Goal: Task Accomplishment & Management: Manage account settings

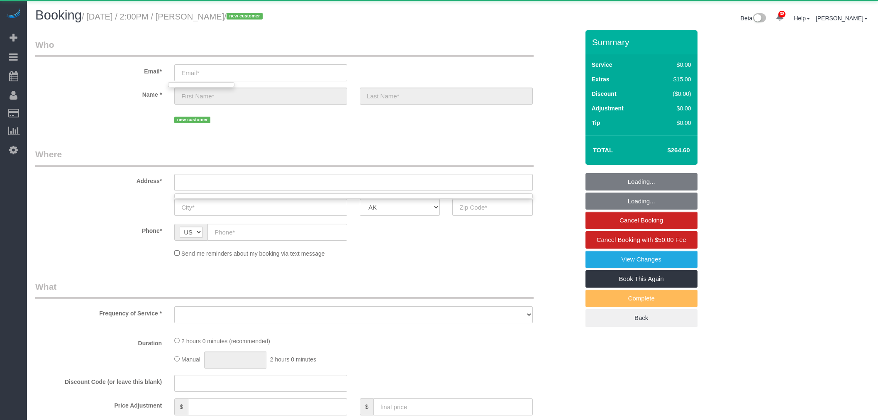
select select "object:10832"
select select "199"
select select "1001"
select select "2"
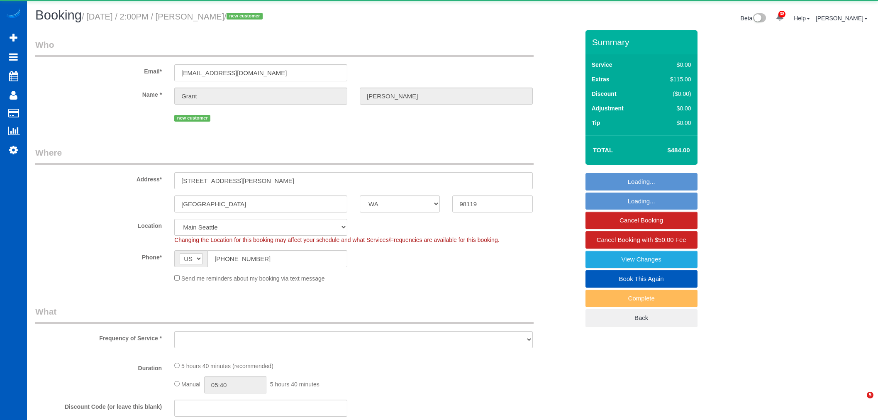
select select "WA"
select select "object:13010"
select select "199"
select select "2001"
select select "3"
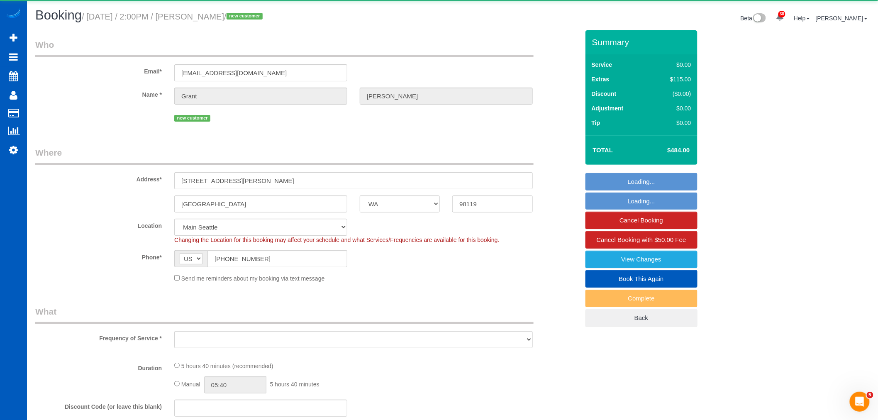
select select "2"
select select "spot100"
select select "number:8"
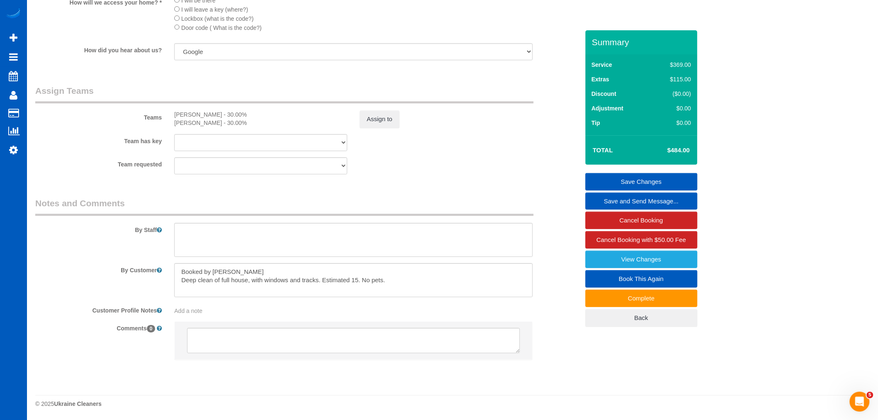
scroll to position [1029, 0]
